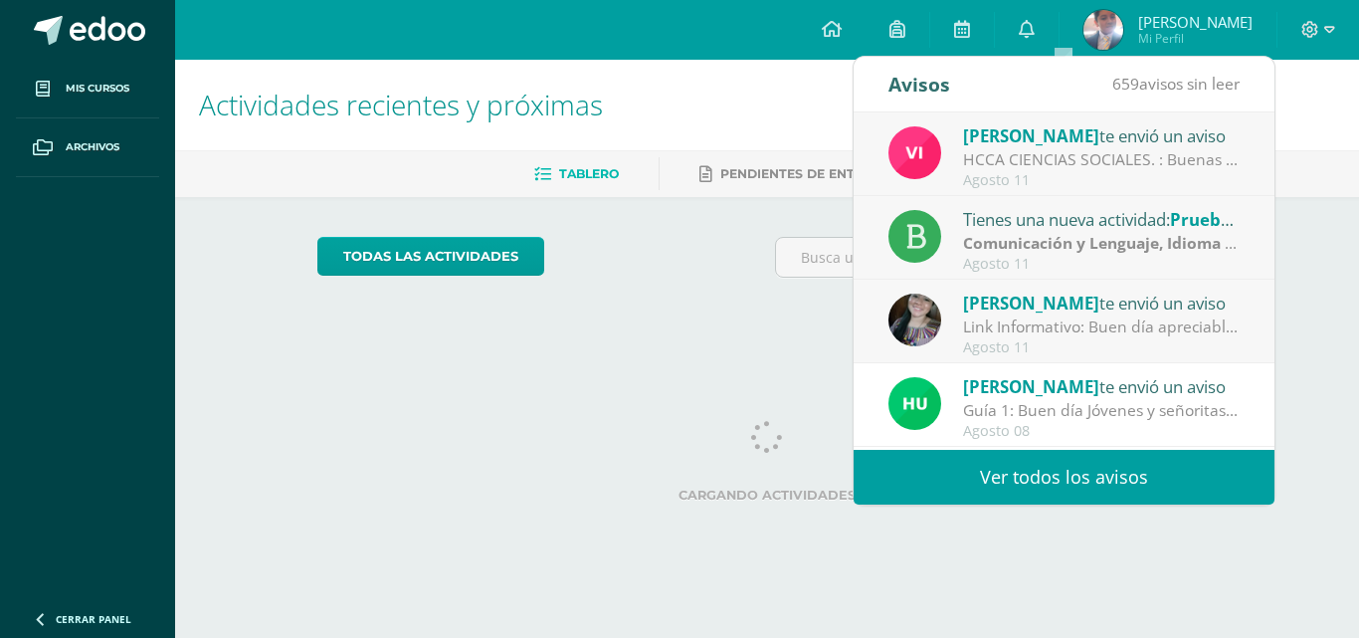
click at [1098, 169] on div "HCCA CIENCIAS SOCIALES. : Buenas tardes a todos, un gusto saludarles. Por este …" at bounding box center [1101, 159] width 277 height 23
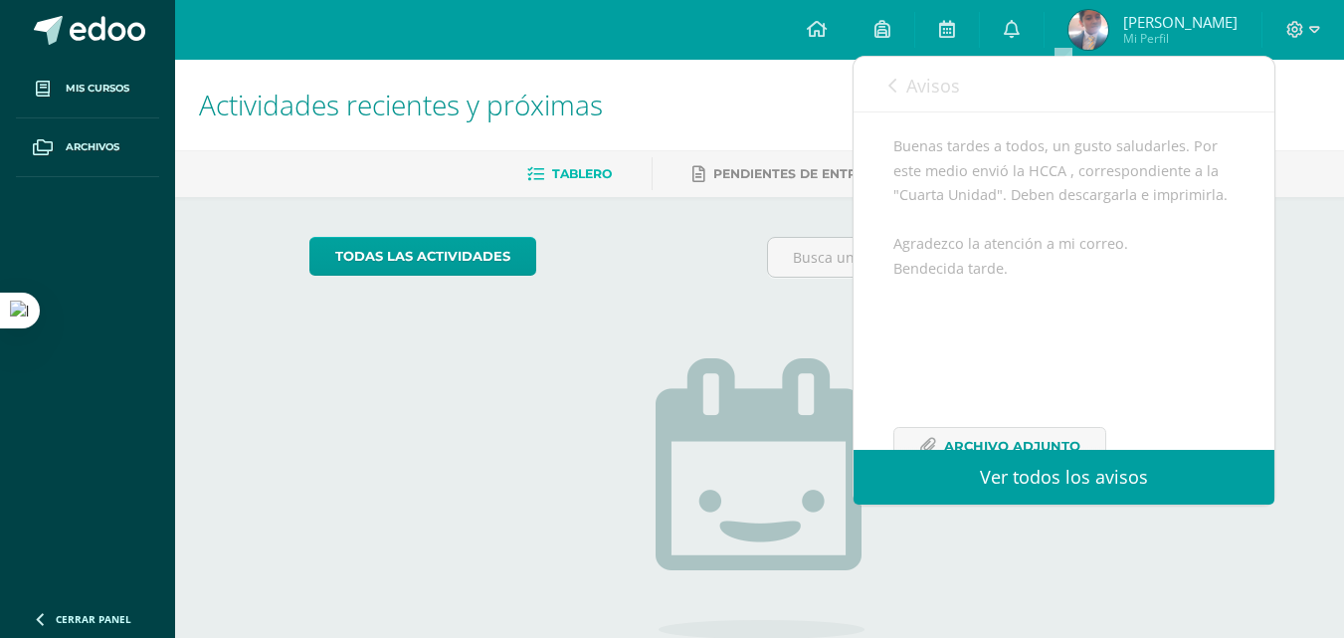
scroll to position [299, 0]
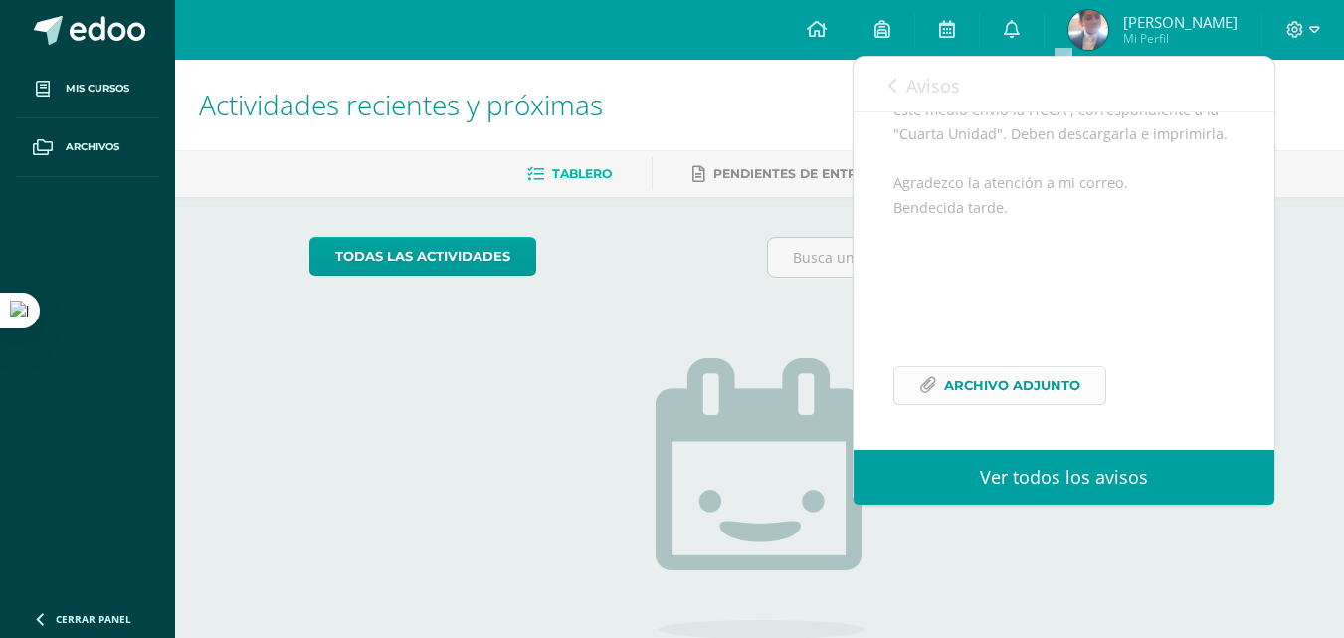
click at [1064, 402] on span "Archivo Adjunto" at bounding box center [1012, 385] width 136 height 37
click at [921, 76] on span "Avisos" at bounding box center [934, 86] width 54 height 24
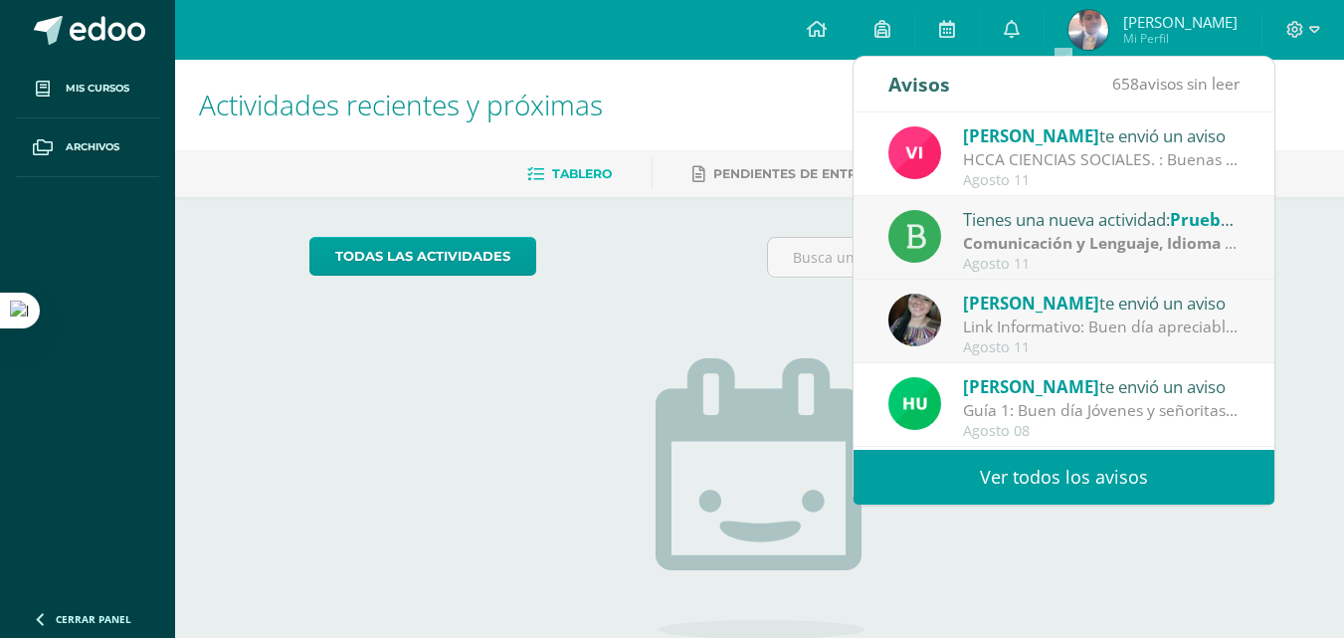
click at [1020, 263] on div "Agosto 11" at bounding box center [1101, 264] width 277 height 17
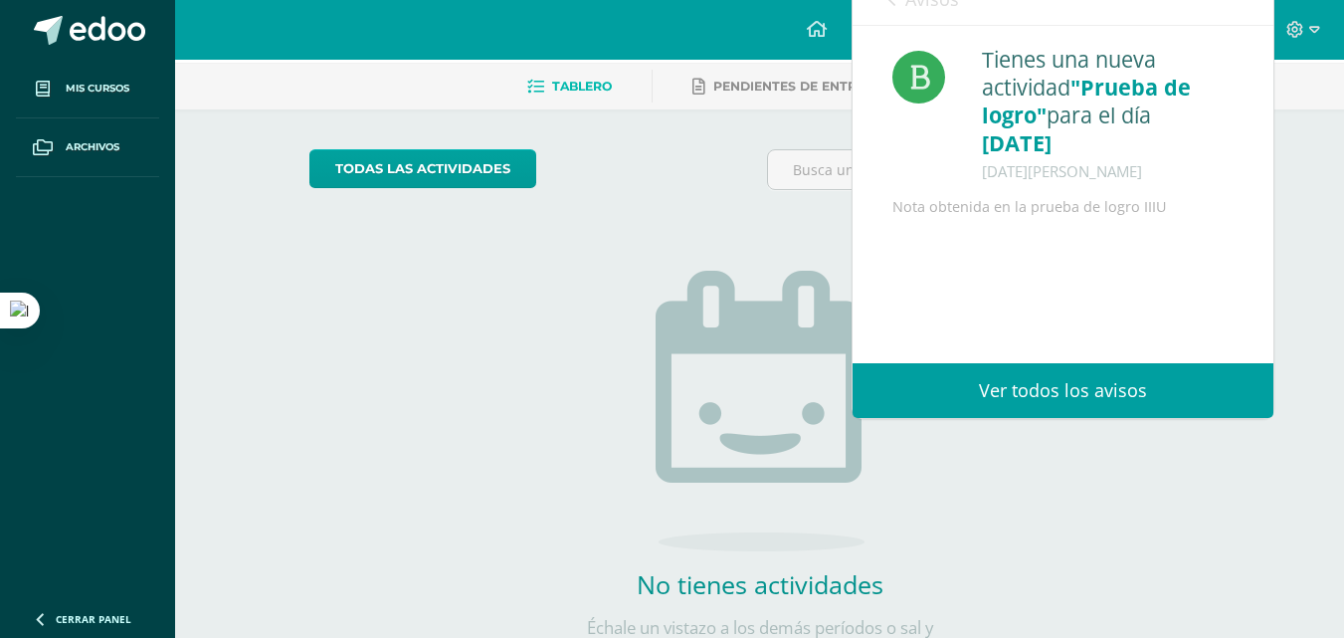
scroll to position [173, 0]
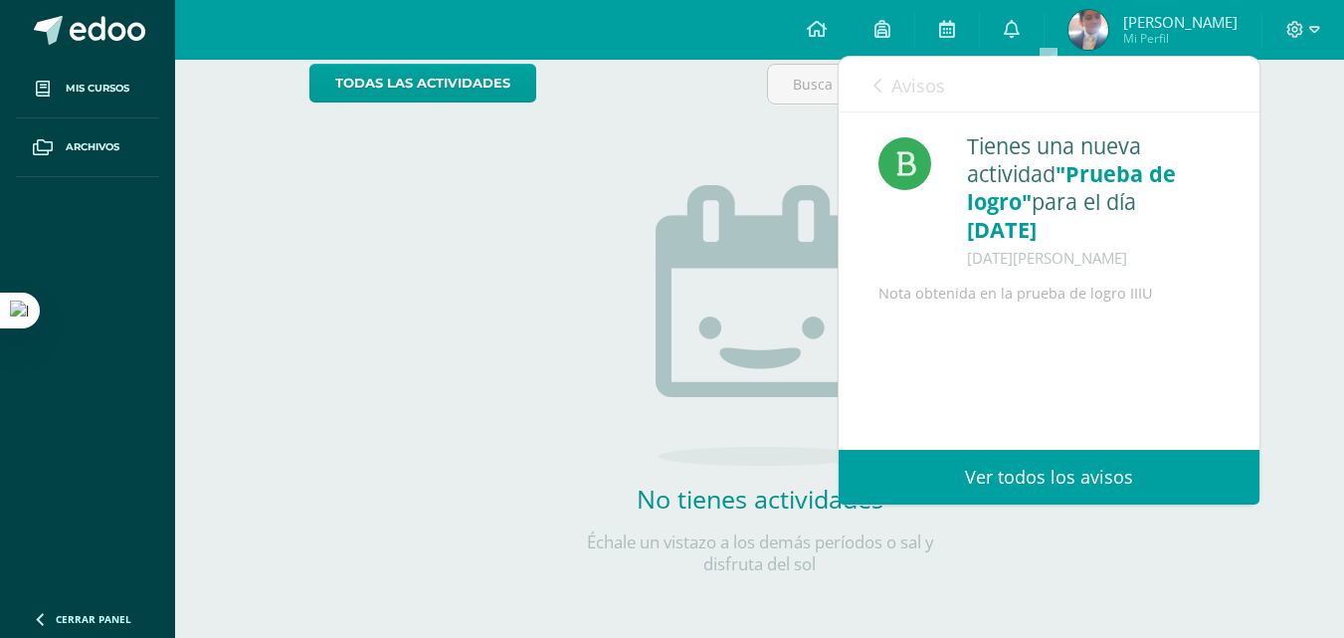
click at [906, 95] on span "Avisos" at bounding box center [919, 86] width 54 height 24
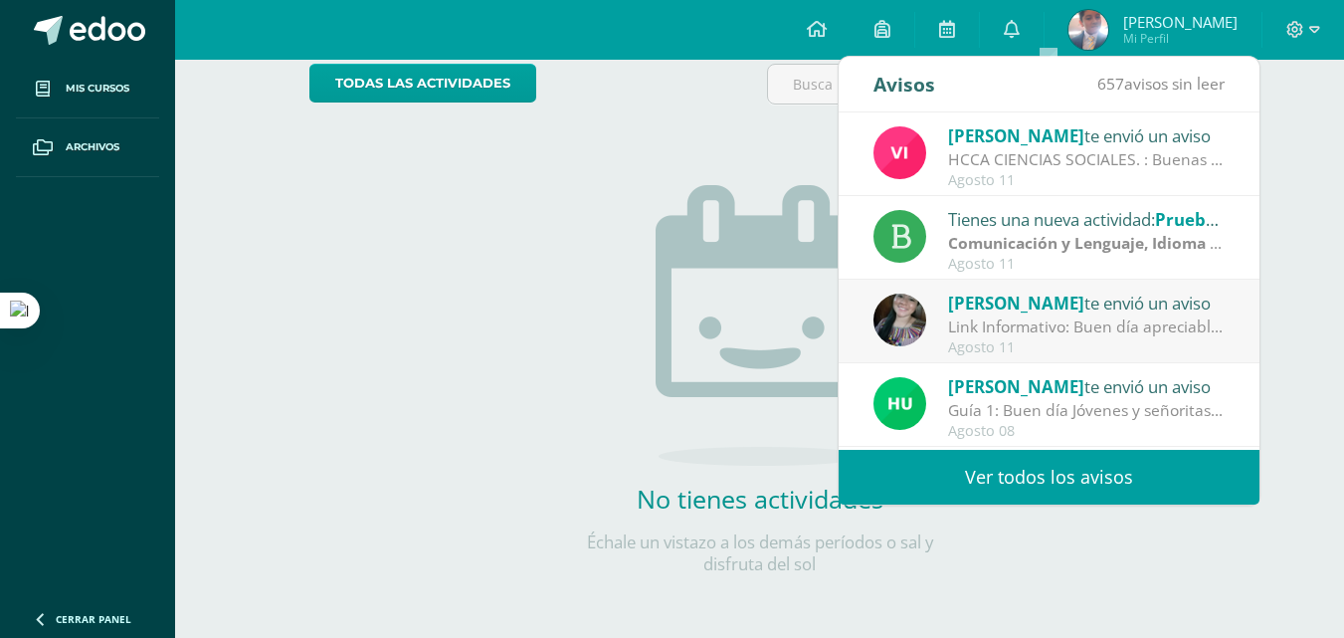
click at [1076, 329] on div "Link Informativo: Buen día apreciables estudiantes, es un gusto dirigirme a ust…" at bounding box center [1086, 326] width 277 height 23
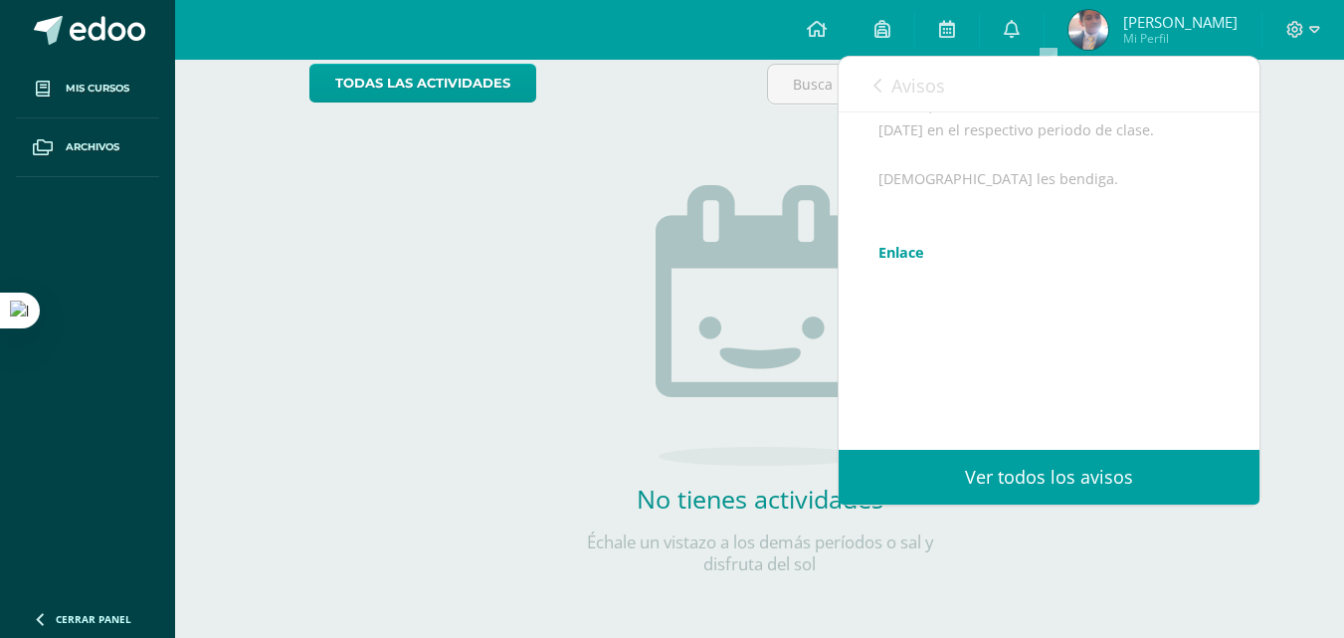
scroll to position [398, 0]
click at [881, 80] on icon at bounding box center [878, 86] width 8 height 16
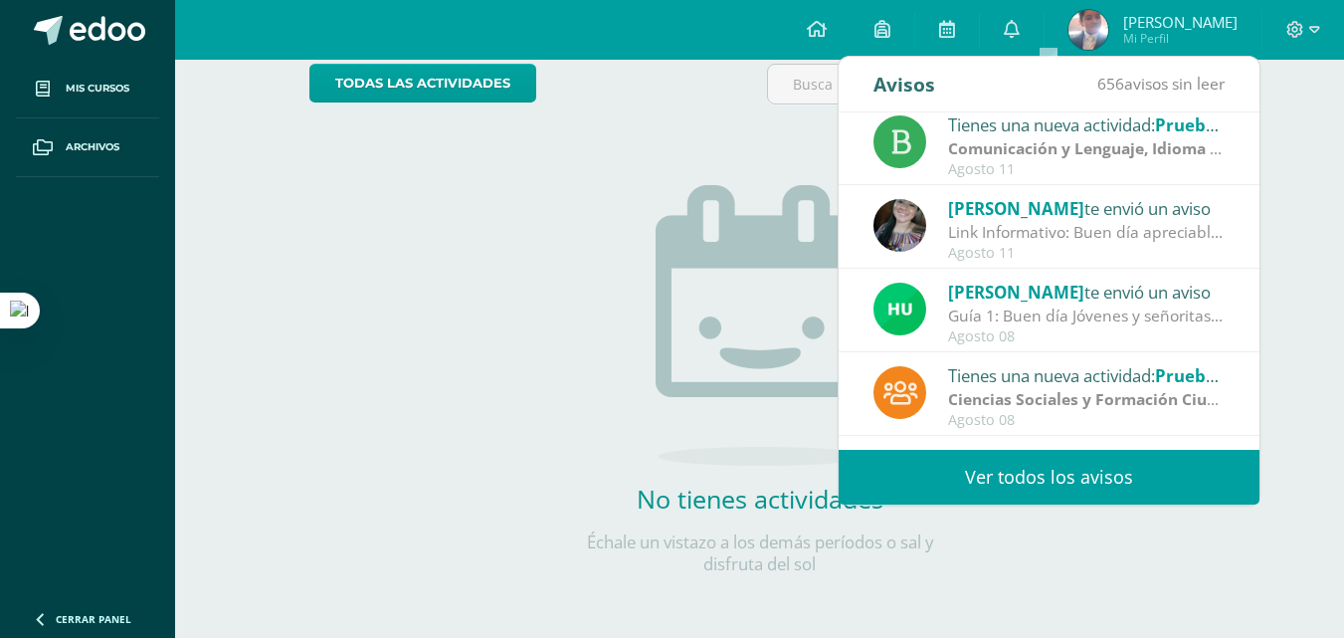
scroll to position [199, 0]
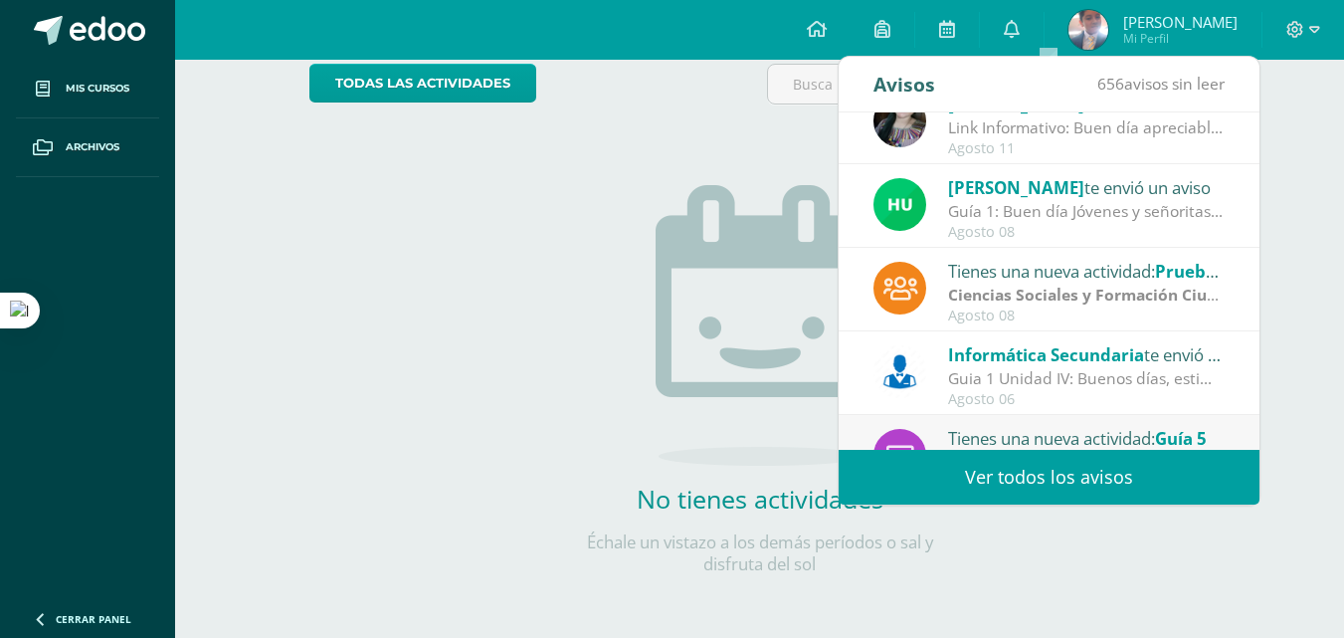
click at [1053, 229] on div "Agosto 08" at bounding box center [1086, 232] width 277 height 17
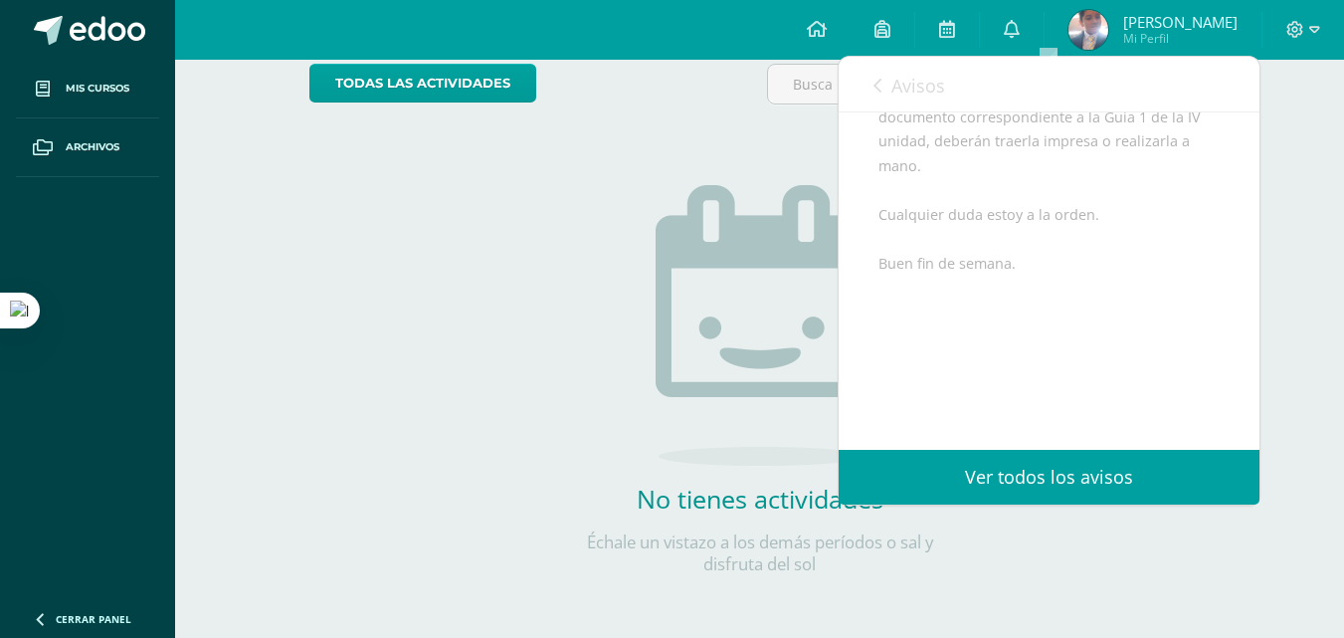
scroll to position [216, 0]
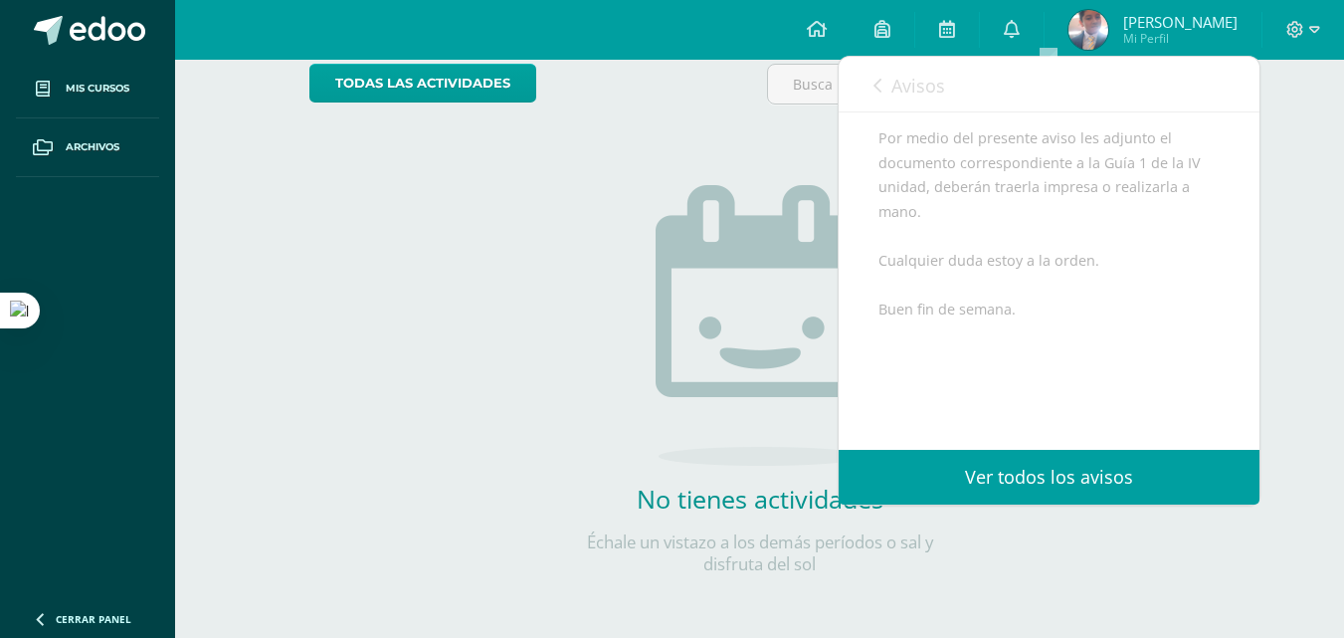
click at [914, 88] on span "Avisos" at bounding box center [919, 86] width 54 height 24
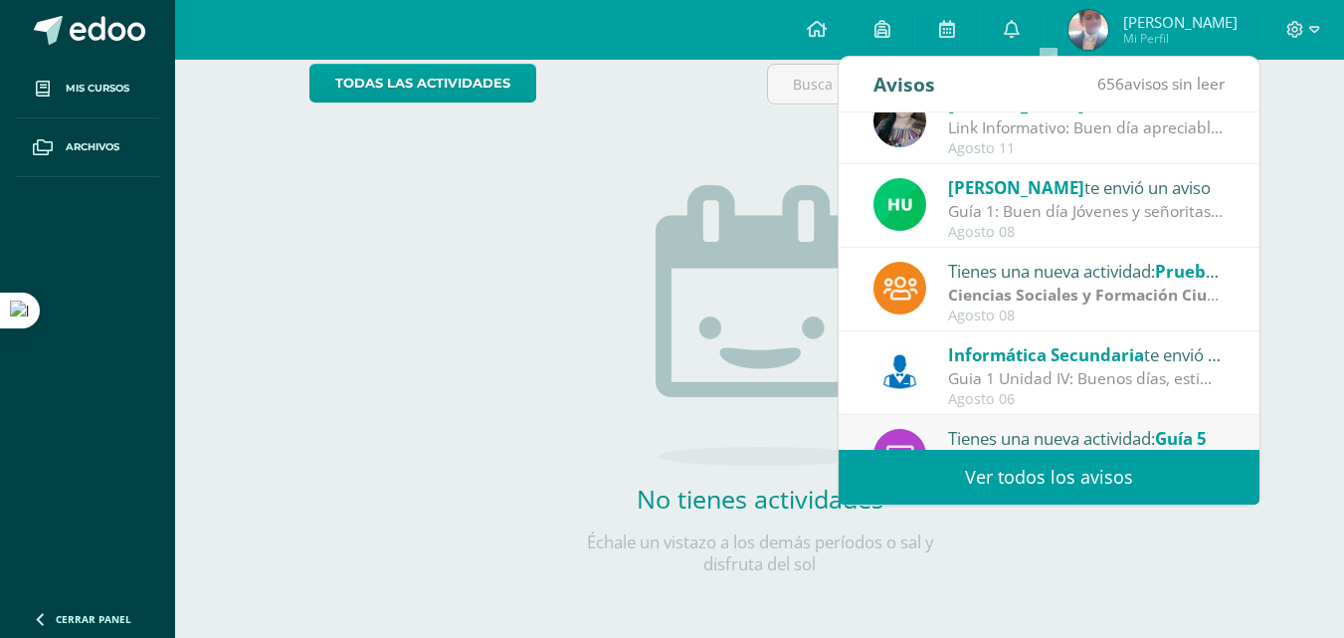
scroll to position [331, 0]
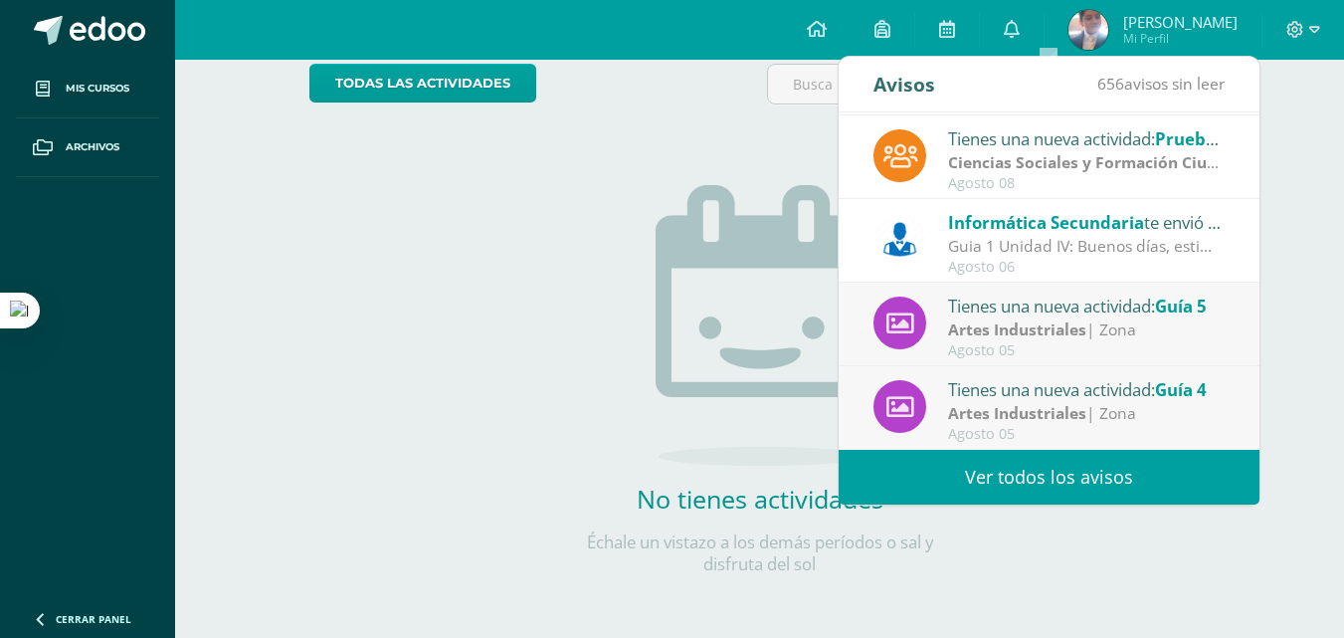
click at [1033, 230] on span "Informática Secundaria" at bounding box center [1046, 222] width 196 height 23
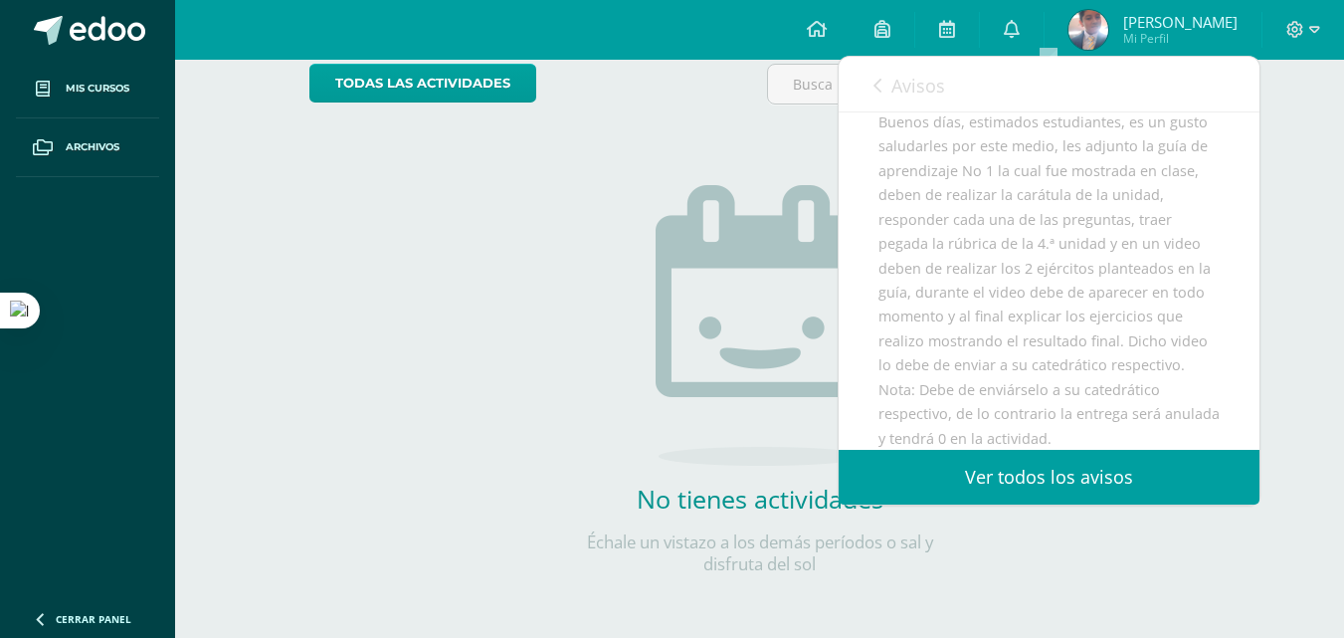
scroll to position [778, 0]
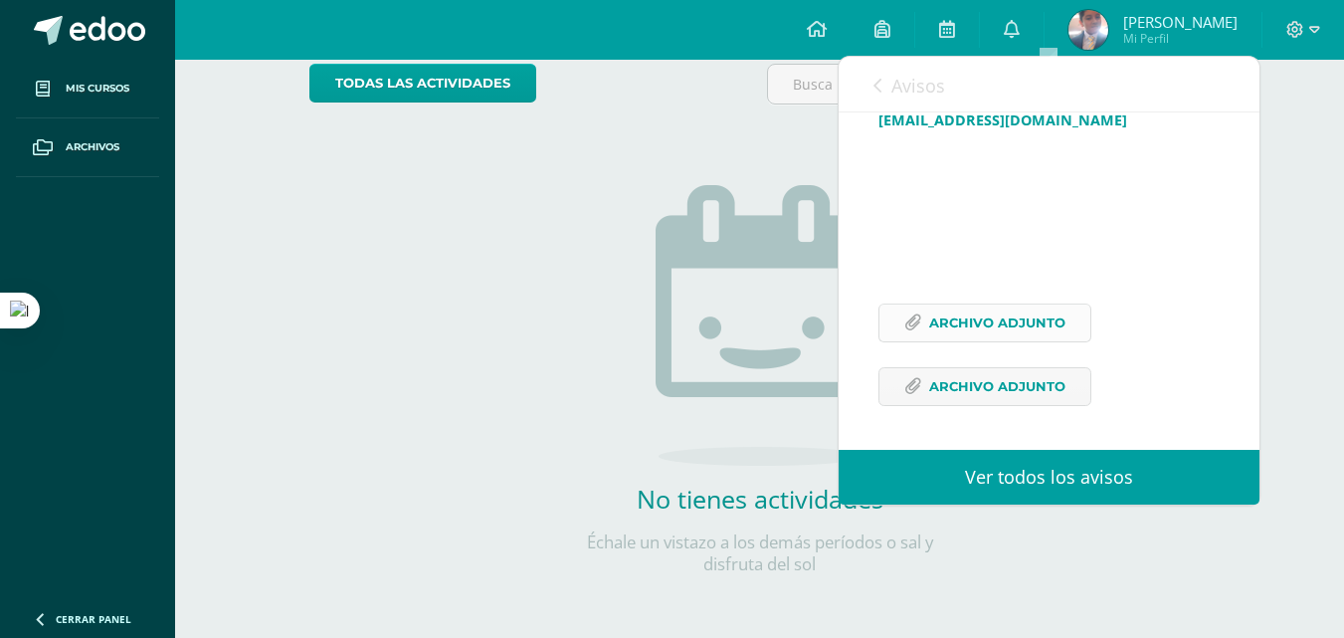
click at [1038, 311] on span "Archivo Adjunto" at bounding box center [998, 323] width 136 height 37
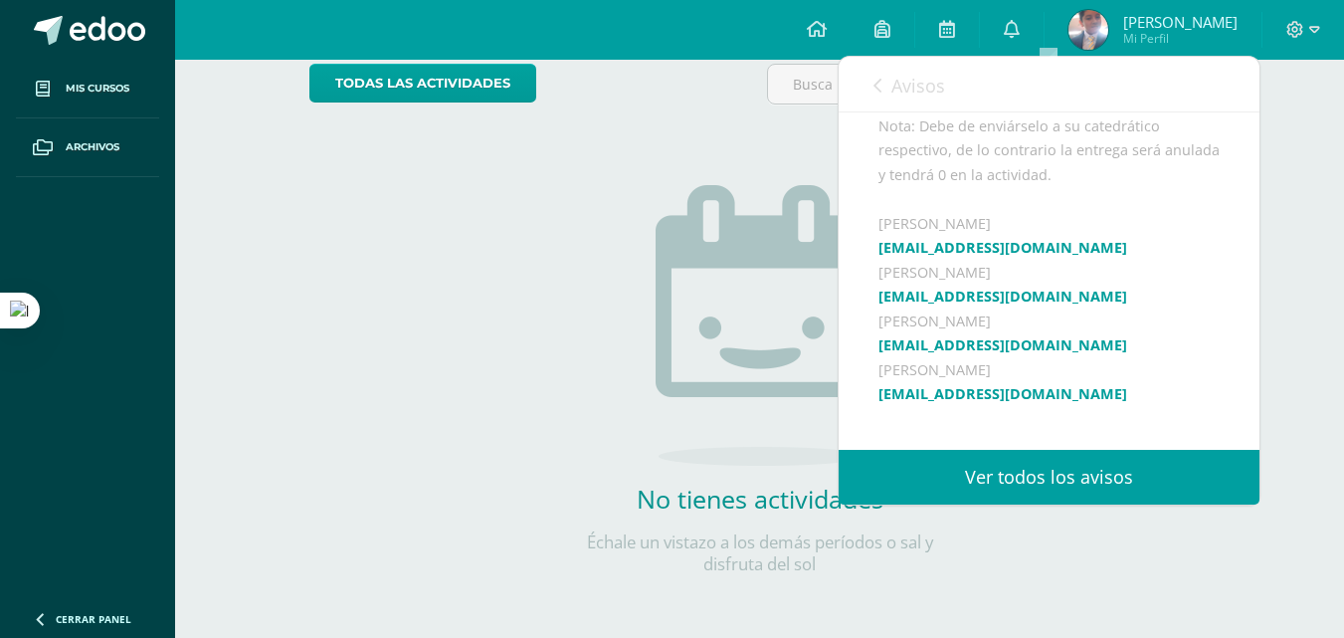
scroll to position [380, 0]
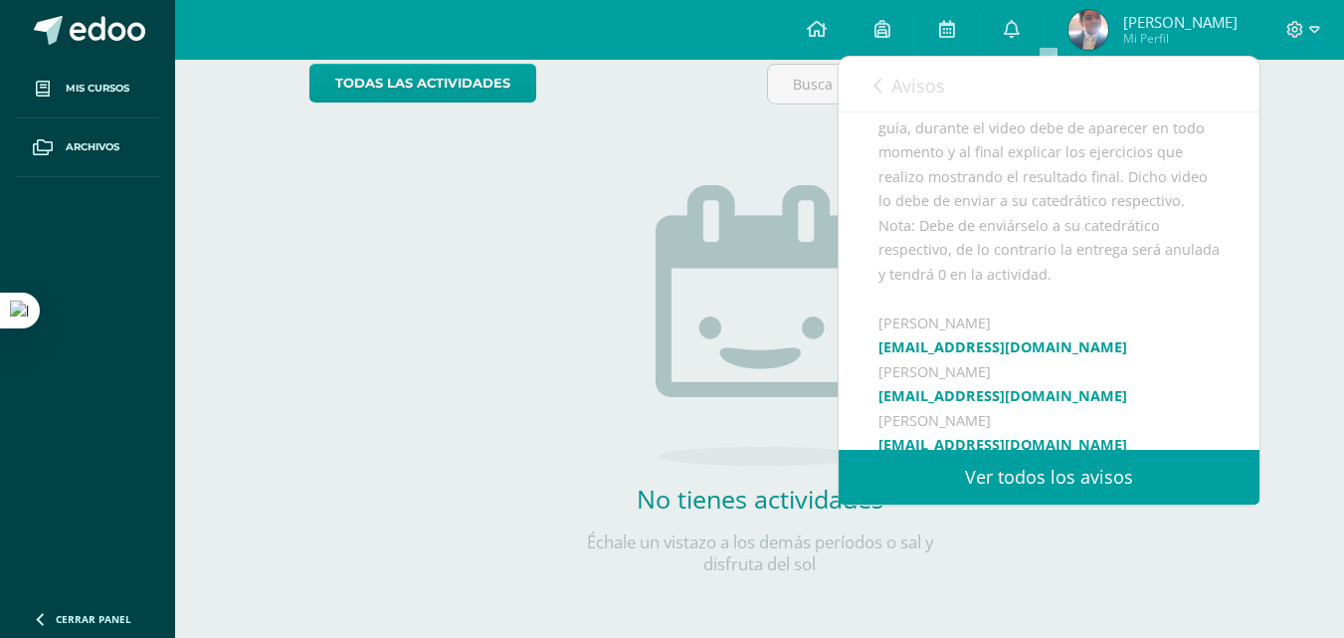
click at [646, 140] on div "No tienes actividades Échale un vistazo a los demás períodos o sal y disfruta d…" at bounding box center [760, 347] width 398 height 455
